Goal: Information Seeking & Learning: Find contact information

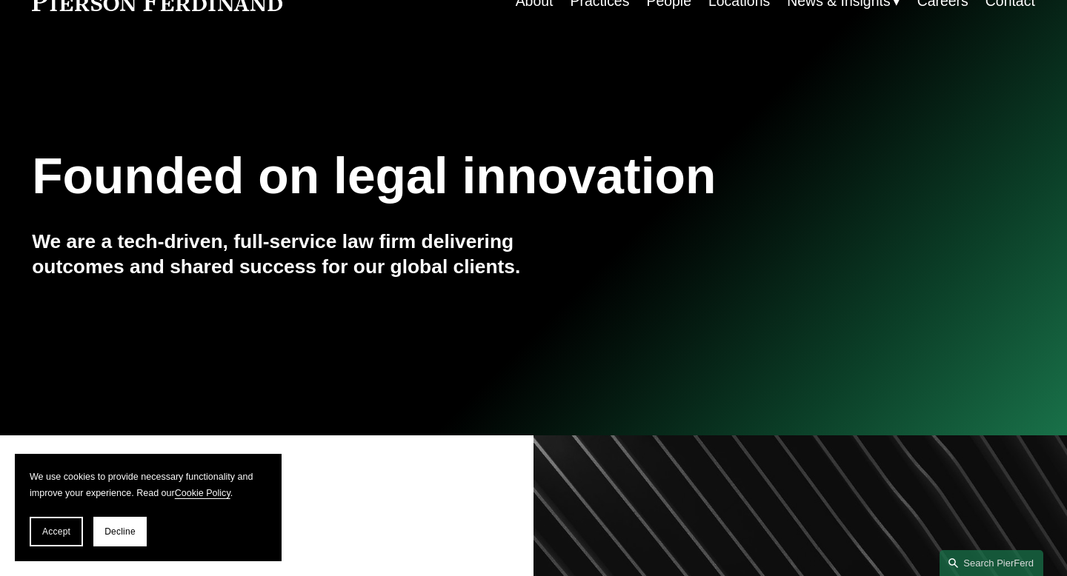
scroll to position [84, 0]
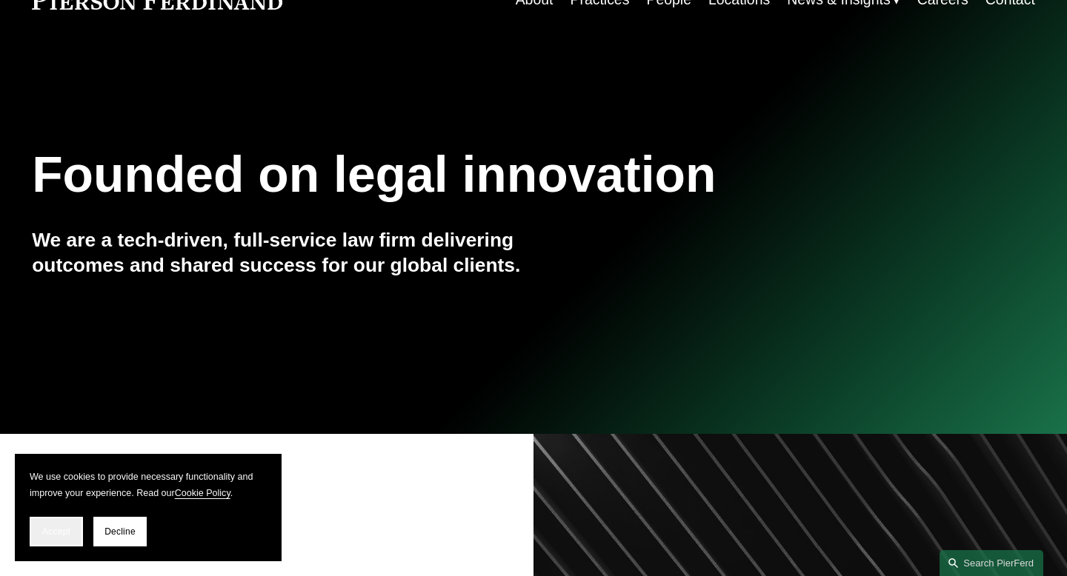
click at [55, 533] on span "Accept" at bounding box center [56, 532] width 28 height 10
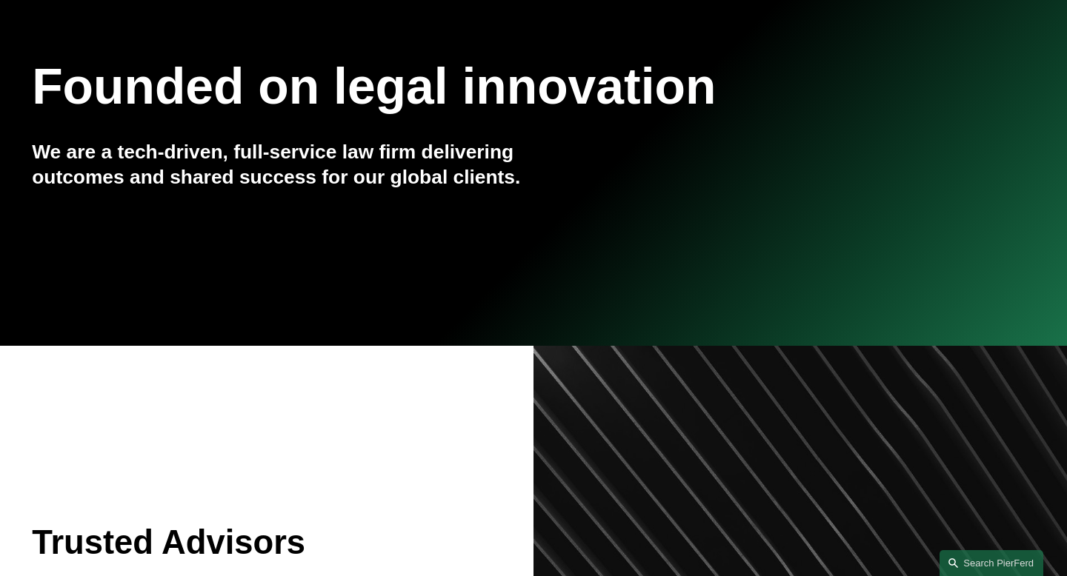
scroll to position [0, 0]
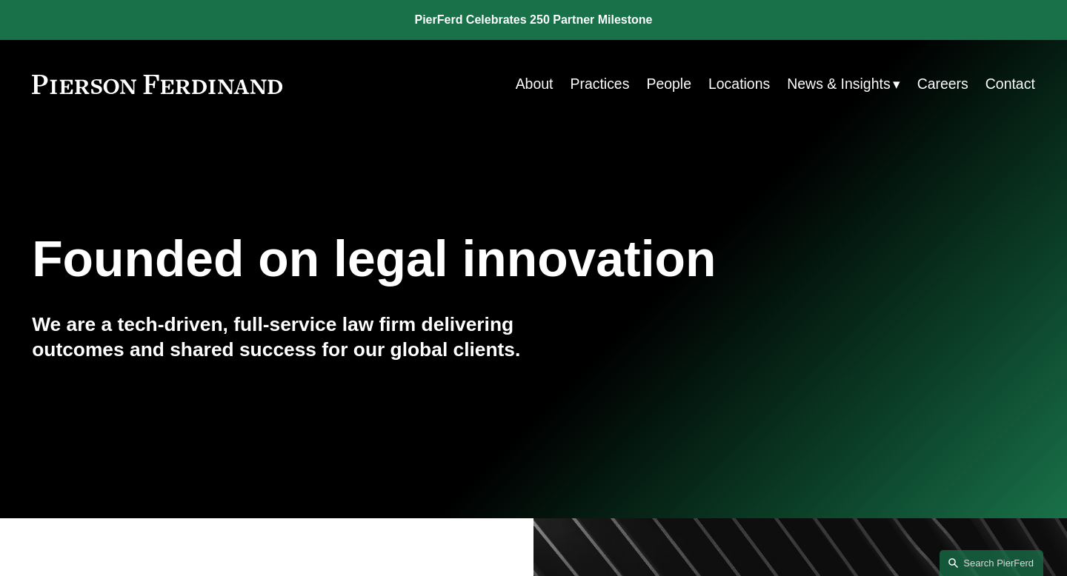
click at [666, 87] on link "People" at bounding box center [668, 84] width 45 height 29
click at [670, 85] on link "People" at bounding box center [668, 84] width 45 height 29
click at [665, 87] on link "People" at bounding box center [668, 84] width 45 height 29
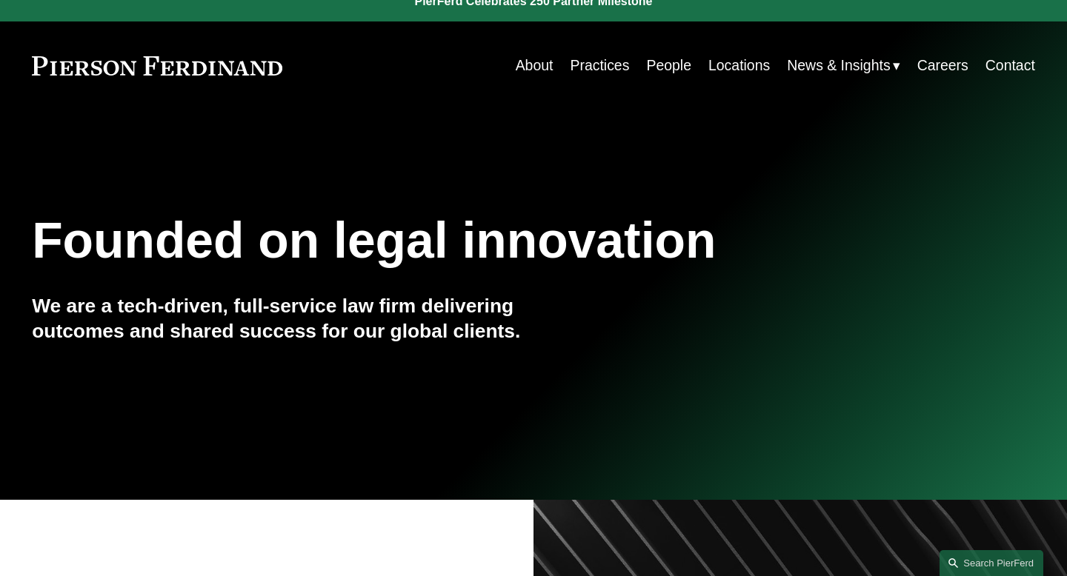
click at [655, 331] on div "Founded on legal innovation We are a tech-driven, full-service law firm deliver…" at bounding box center [533, 305] width 1067 height 194
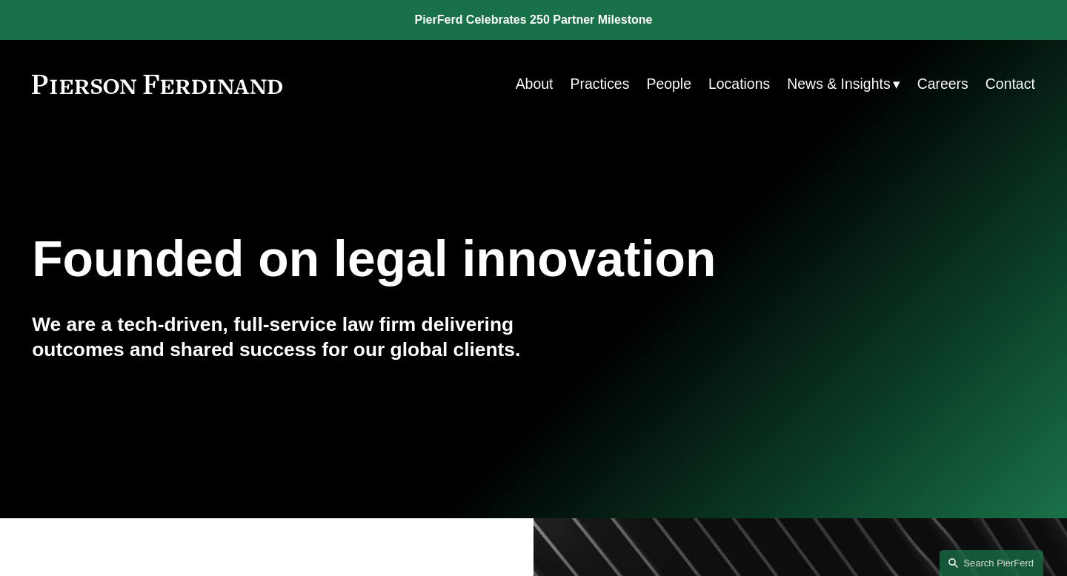
click at [663, 90] on link "People" at bounding box center [668, 84] width 45 height 29
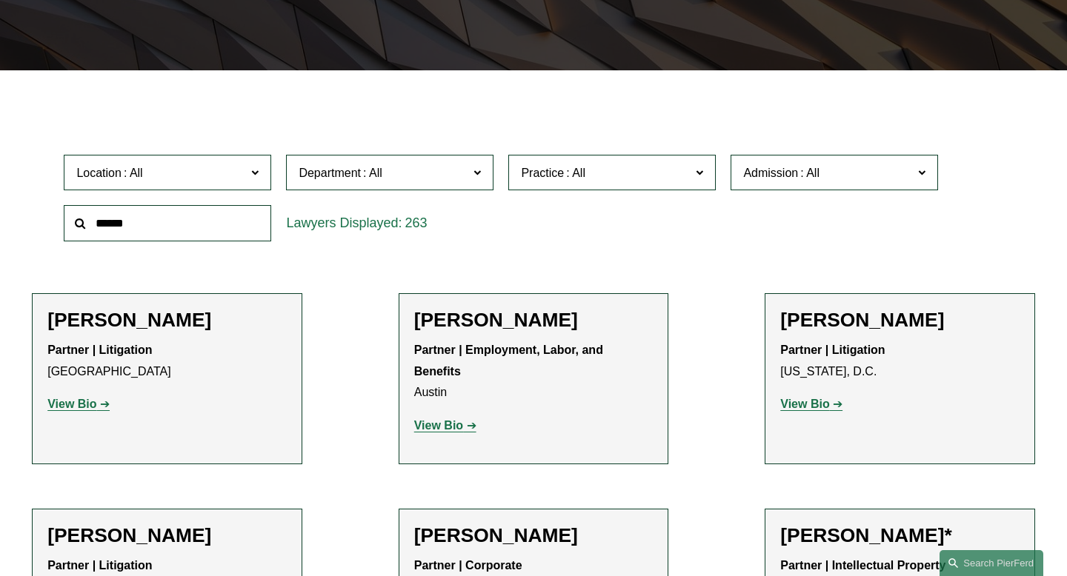
scroll to position [346, 0]
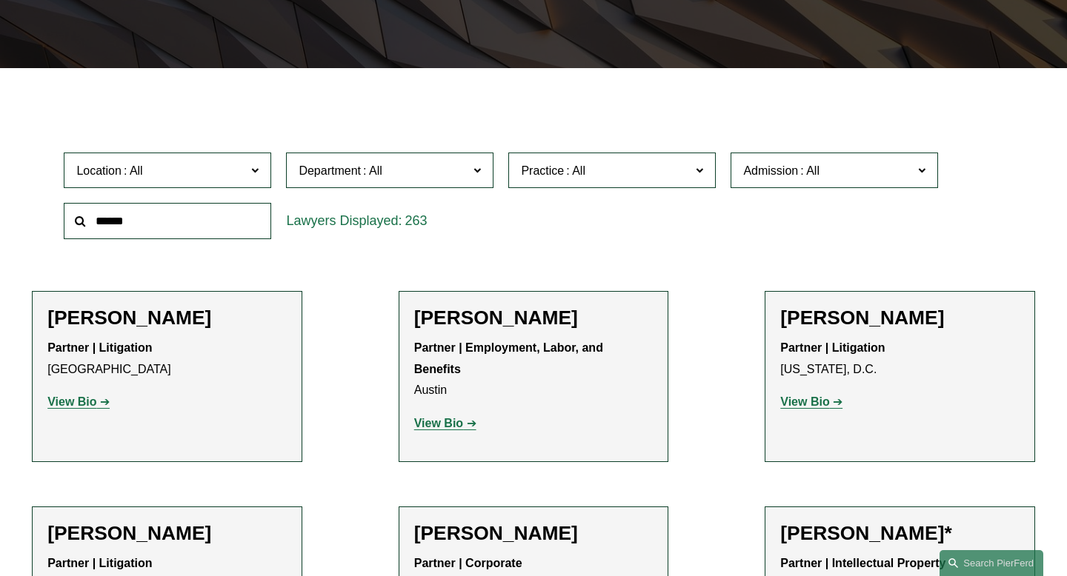
click at [257, 170] on span at bounding box center [254, 169] width 7 height 19
click at [0, 0] on link "[GEOGRAPHIC_DATA]" at bounding box center [0, 0] width 0 height 0
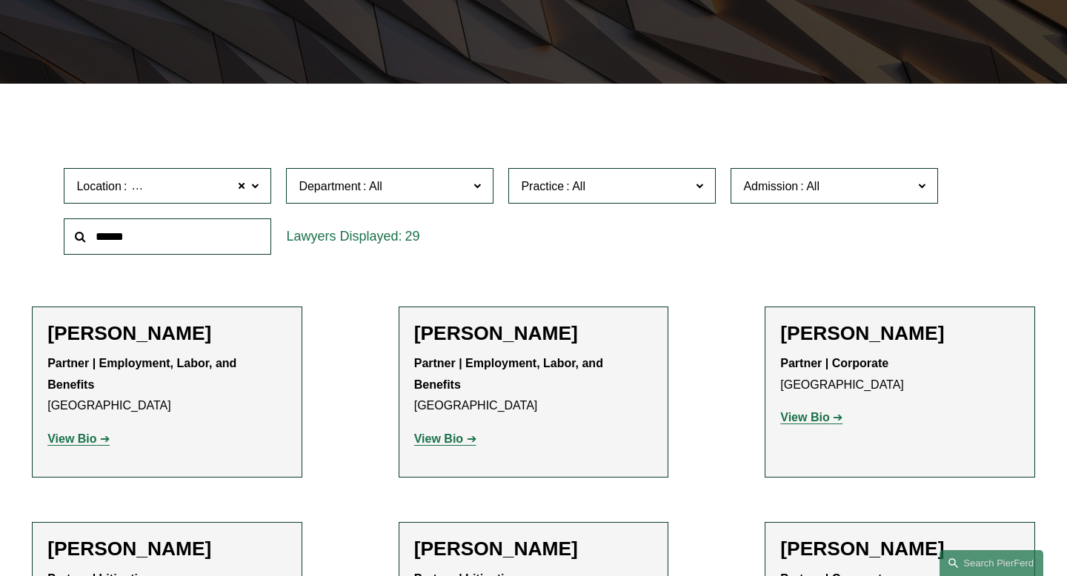
scroll to position [331, 0]
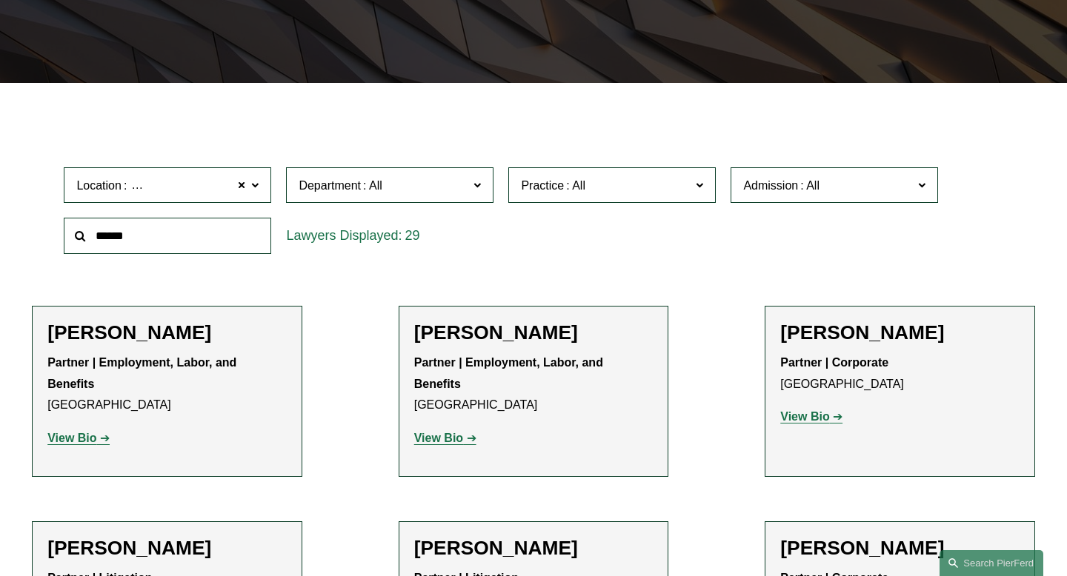
click at [117, 334] on h2 "Sara J. Bass" at bounding box center [166, 333] width 239 height 24
click at [78, 432] on strong "View Bio" at bounding box center [71, 438] width 49 height 13
click at [84, 432] on strong "View Bio" at bounding box center [71, 438] width 49 height 13
click at [101, 432] on link "View Bio" at bounding box center [78, 438] width 62 height 13
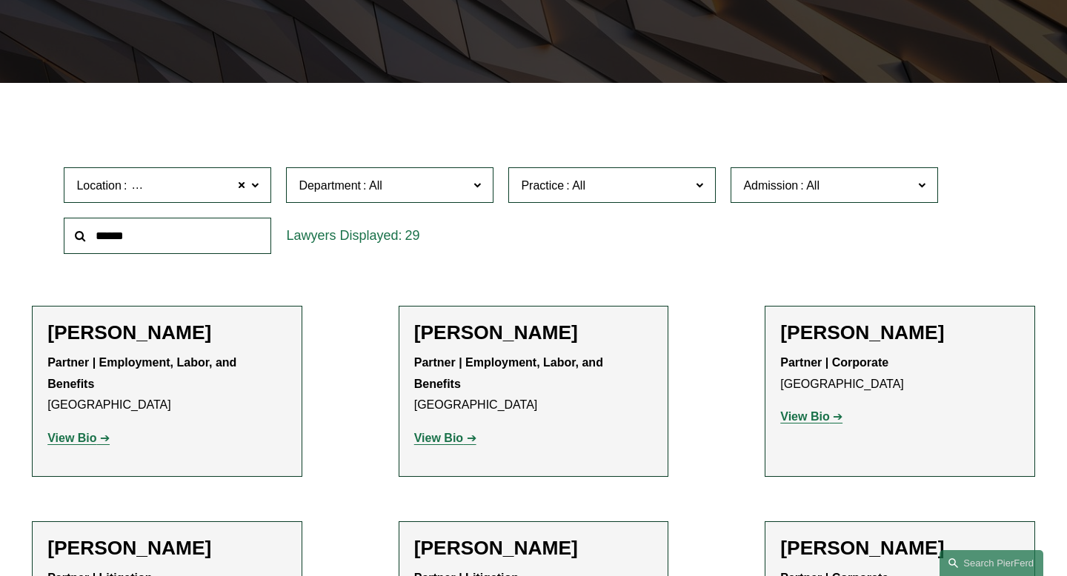
click at [107, 432] on link "View Bio" at bounding box center [78, 438] width 62 height 13
click at [927, 184] on label "Admission" at bounding box center [833, 185] width 207 height 36
click at [504, 237] on div "Location Atlanta Atlanta All Atlanta Austin Bellevue Boston Charlotte Chicago C…" at bounding box center [532, 210] width 953 height 101
click at [116, 364] on strong "Partner | Employment, Labor, and Benefits" at bounding box center [143, 373] width 193 height 34
click at [120, 334] on h2 "Sara J. Bass" at bounding box center [166, 333] width 239 height 24
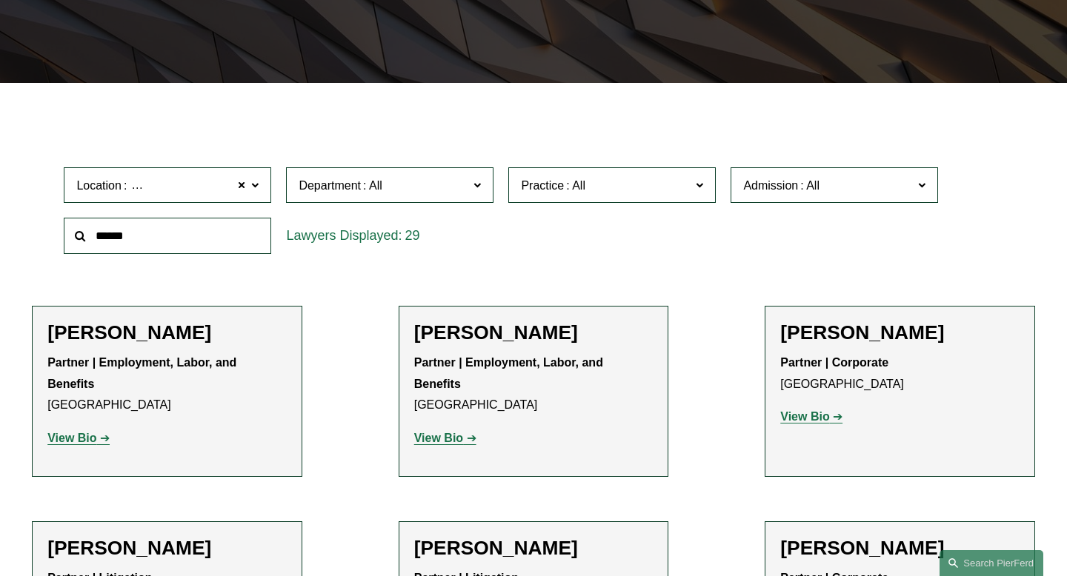
click at [64, 432] on strong "View Bio" at bounding box center [71, 438] width 49 height 13
click at [73, 432] on strong "View Bio" at bounding box center [71, 438] width 49 height 13
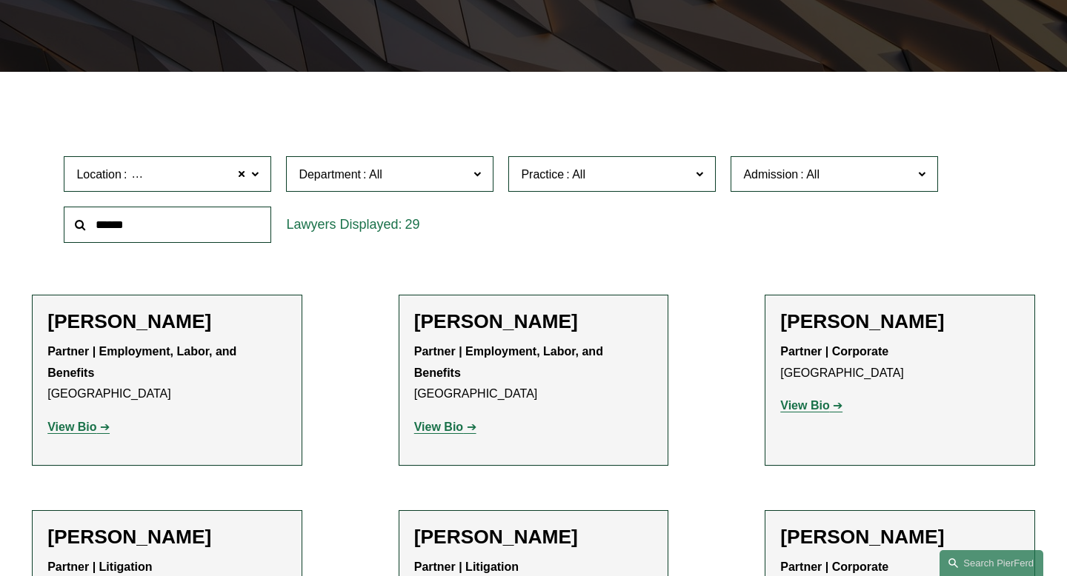
scroll to position [448, 0]
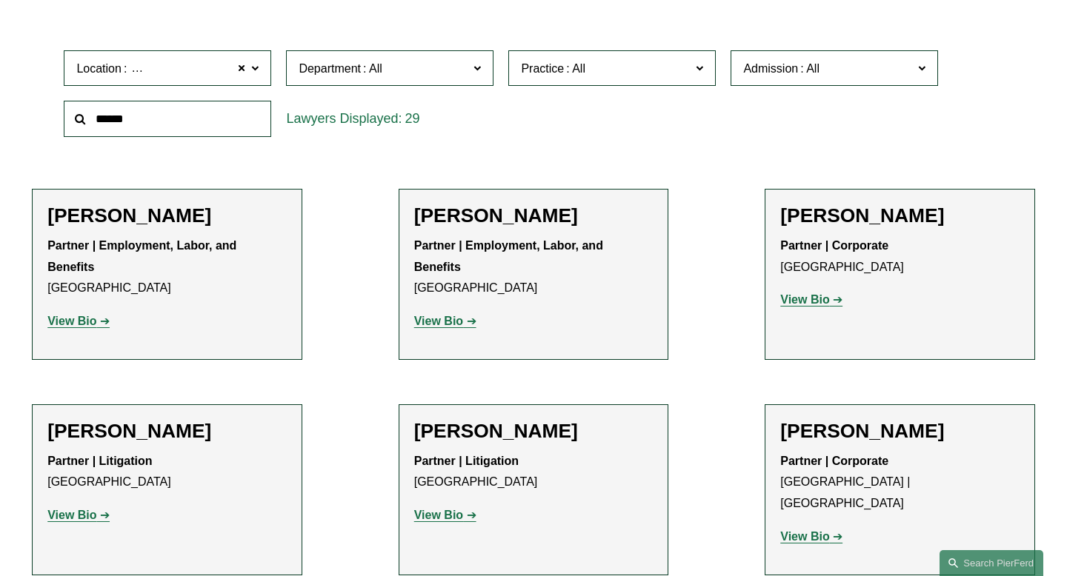
click at [78, 315] on strong "View Bio" at bounding box center [71, 321] width 49 height 13
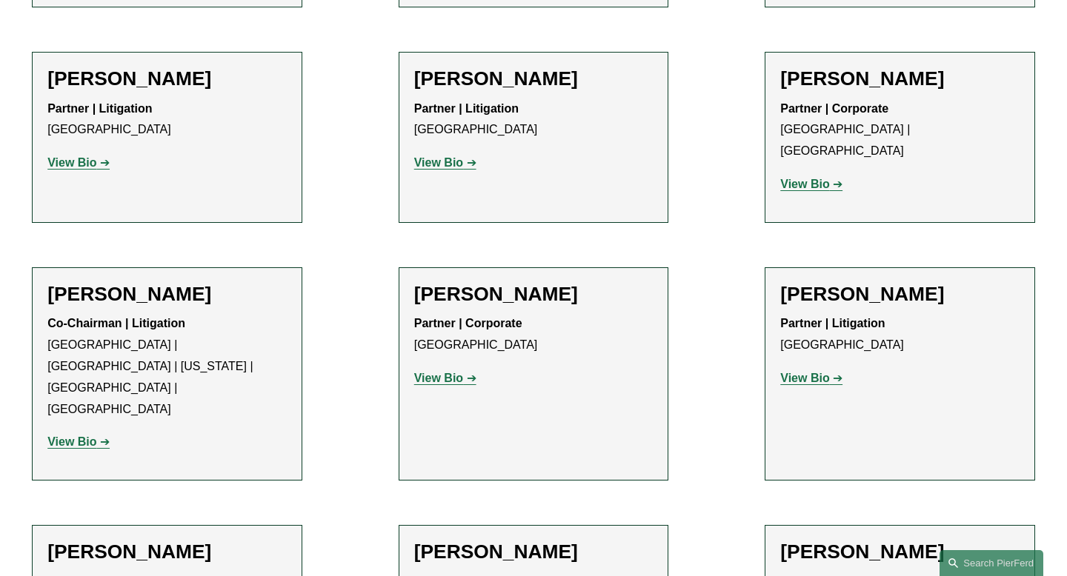
scroll to position [795, 0]
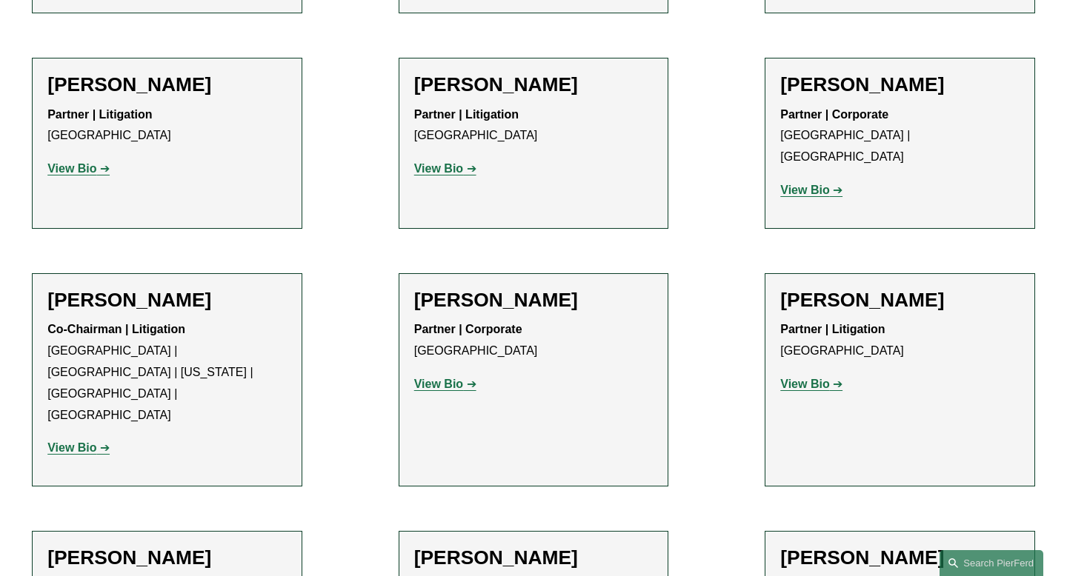
click at [84, 162] on strong "View Bio" at bounding box center [71, 168] width 49 height 13
click at [73, 162] on strong "View Bio" at bounding box center [71, 168] width 49 height 13
drag, startPoint x: 238, startPoint y: 61, endPoint x: 0, endPoint y: 67, distance: 238.6
copy h2 "[PERSON_NAME]"
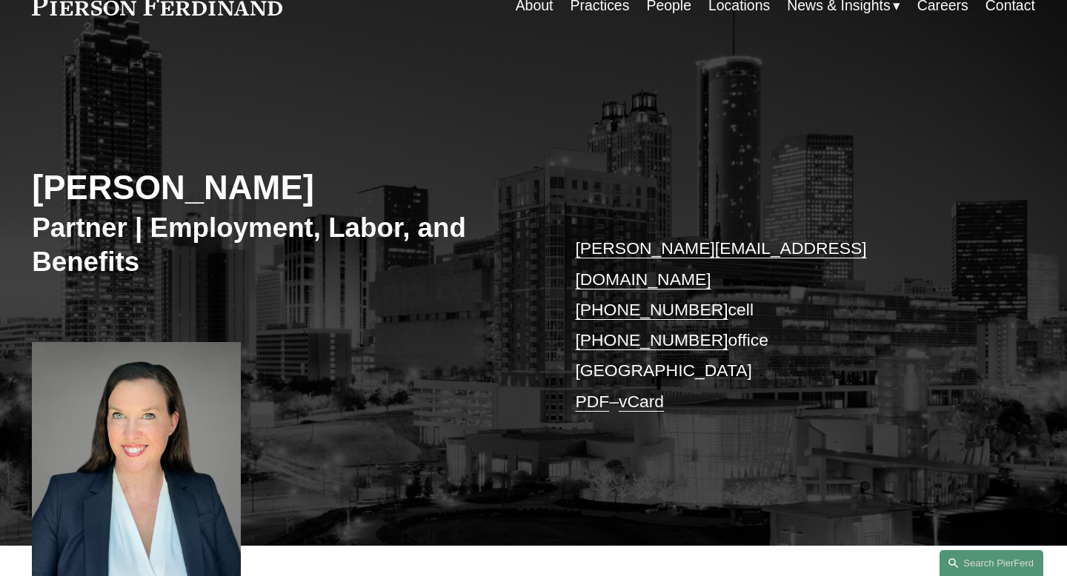
scroll to position [102, 0]
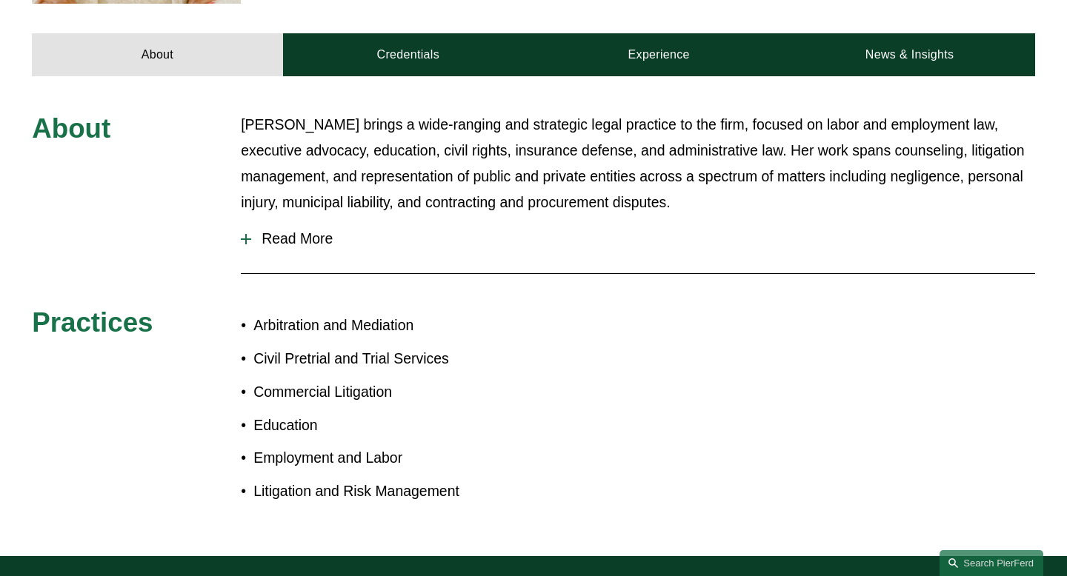
scroll to position [613, 0]
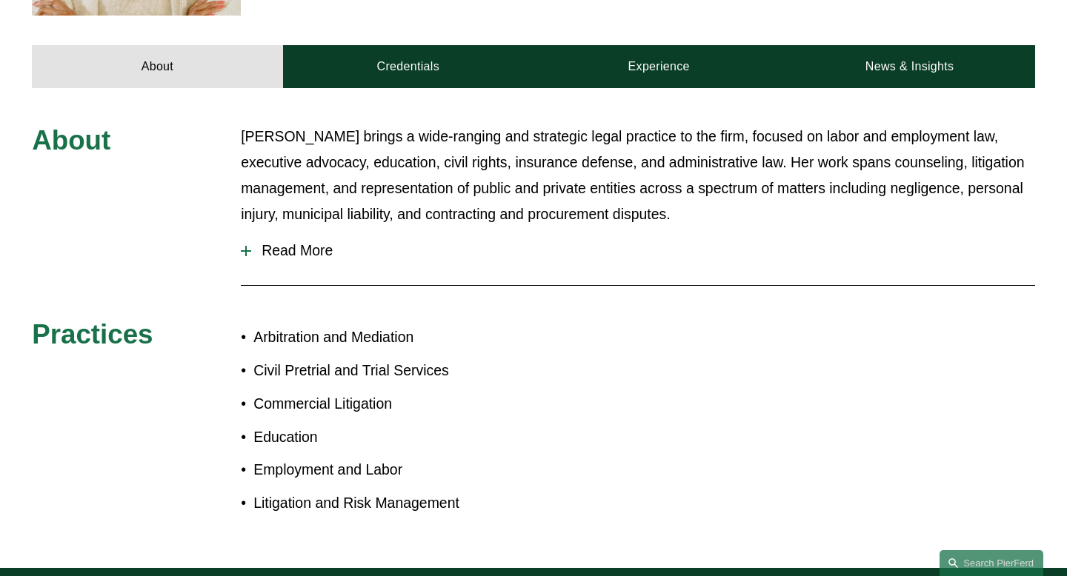
click at [291, 242] on span "Read More" at bounding box center [643, 250] width 784 height 17
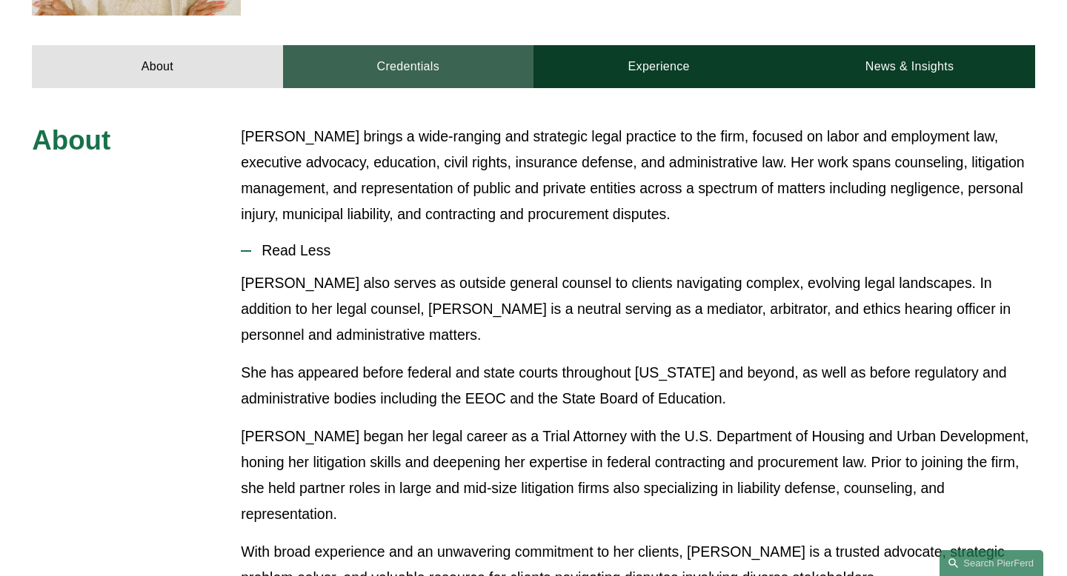
click at [406, 45] on link "Credentials" at bounding box center [408, 66] width 250 height 43
